Goal: Information Seeking & Learning: Learn about a topic

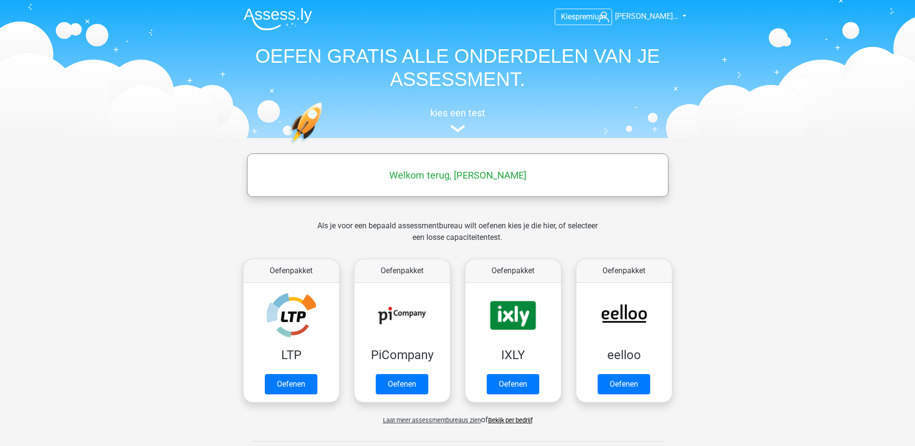
click at [668, 9] on nav "Kies premium [PERSON_NAME]… [EMAIL_ADDRESS][DOMAIN_NAME]" at bounding box center [458, 16] width 444 height 31
click at [665, 16] on span "[PERSON_NAME]…" at bounding box center [646, 16] width 63 height 9
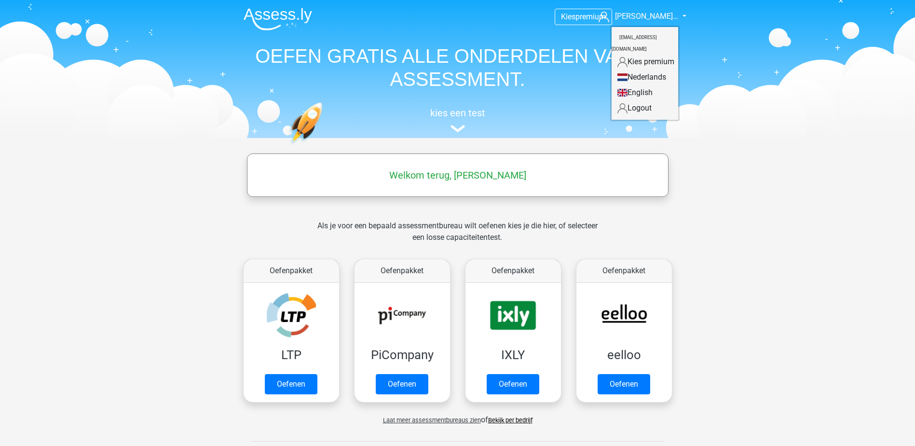
click at [836, 136] on header "Kies premium [PERSON_NAME]… [EMAIL_ADDRESS][DOMAIN_NAME]" at bounding box center [457, 69] width 915 height 138
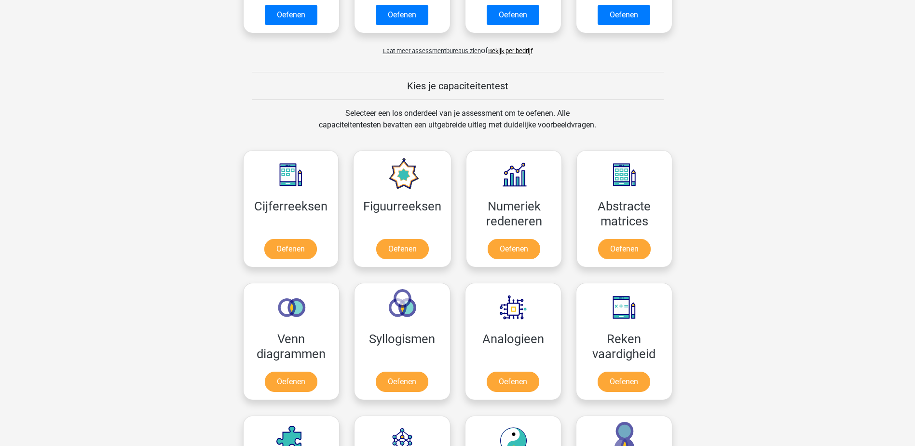
scroll to position [386, 0]
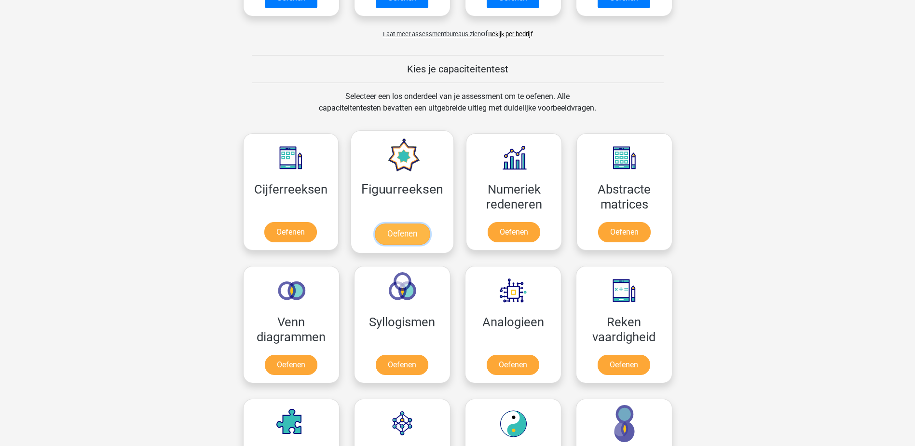
click at [407, 223] on link "Oefenen" at bounding box center [402, 233] width 55 height 21
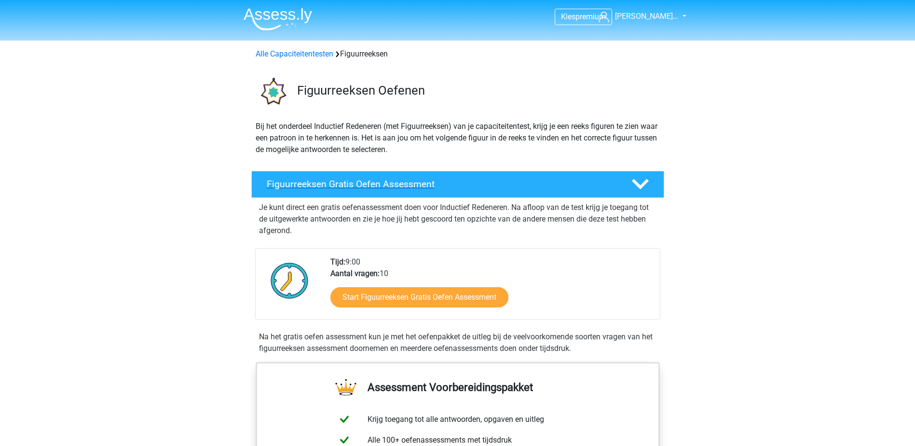
click at [371, 187] on h4 "Figuurreeksen Gratis Oefen Assessment" at bounding box center [441, 183] width 349 height 11
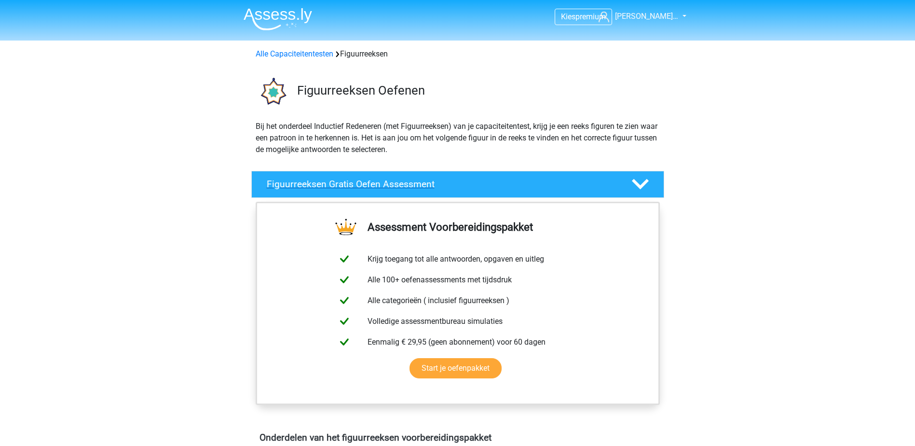
click at [371, 187] on h4 "Figuurreeksen Gratis Oefen Assessment" at bounding box center [441, 183] width 349 height 11
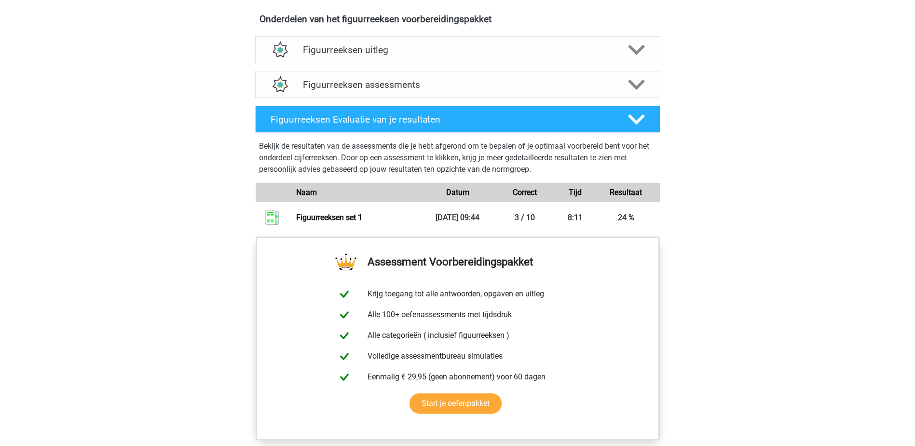
scroll to position [579, 0]
click at [362, 217] on link "Figuurreeksen set 1" at bounding box center [329, 216] width 66 height 9
